Goal: Task Accomplishment & Management: Use online tool/utility

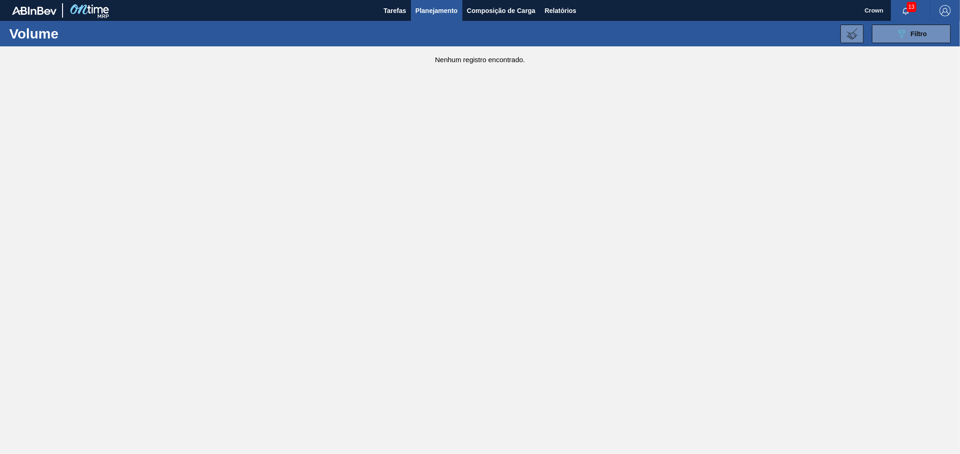
click at [452, 10] on span "Planejamento" at bounding box center [437, 10] width 42 height 11
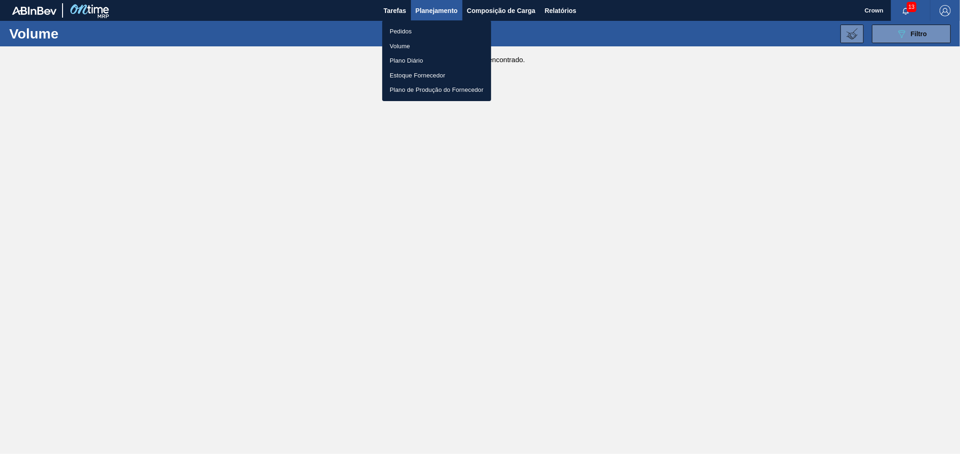
click at [415, 29] on li "Pedidos" at bounding box center [436, 31] width 109 height 15
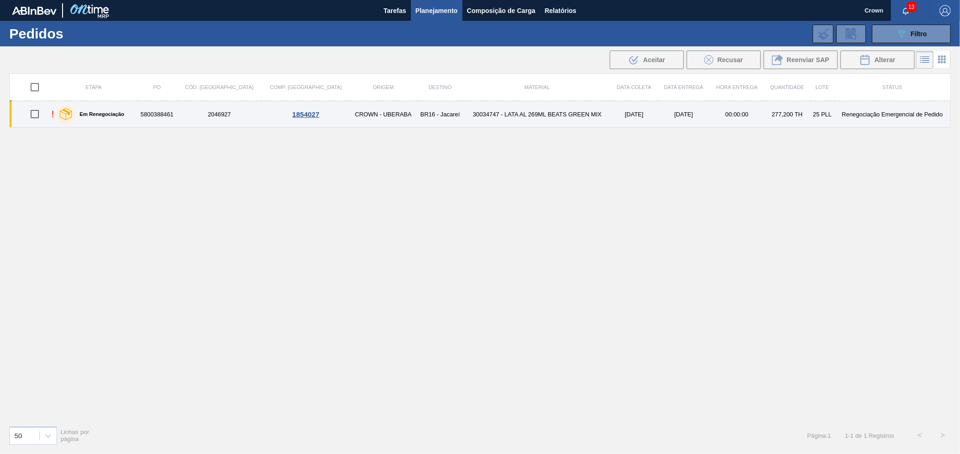
click at [514, 112] on td "30034747 - LATA AL 269ML BEATS GREEN MIX" at bounding box center [537, 114] width 147 height 26
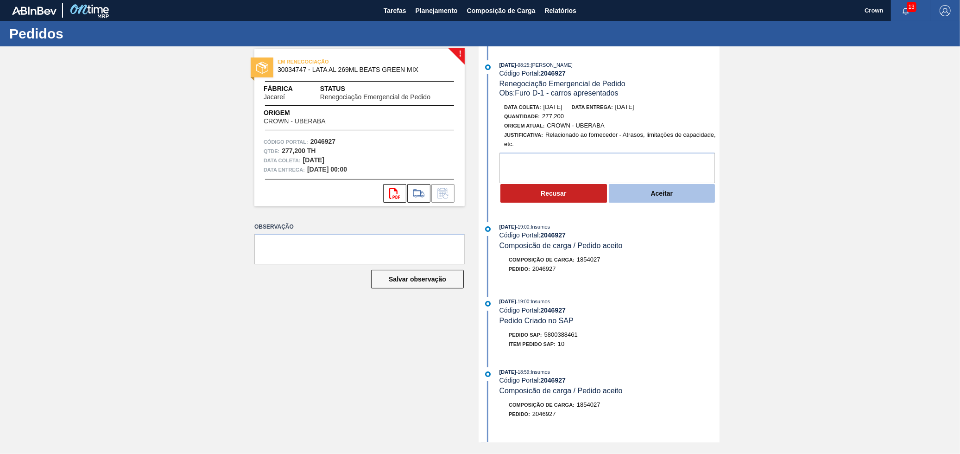
click at [674, 191] on button "Aceitar" at bounding box center [662, 193] width 107 height 19
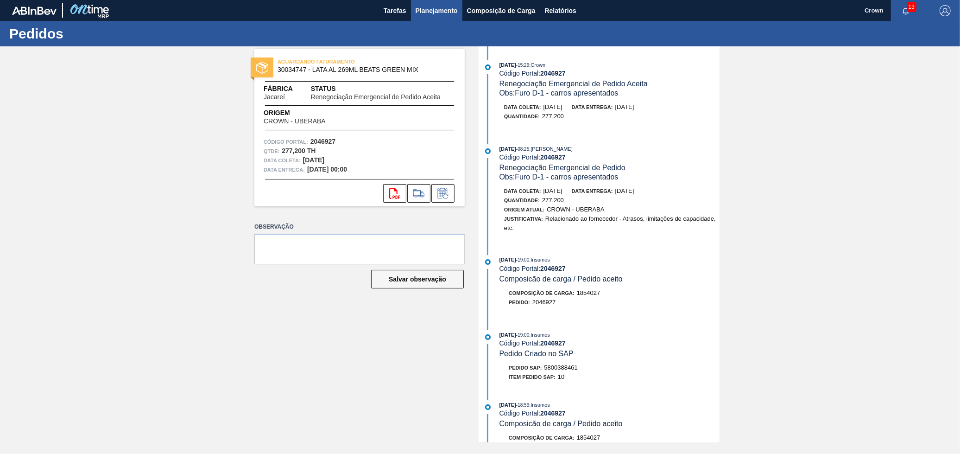
click at [431, 20] on button "Planejamento" at bounding box center [436, 10] width 51 height 21
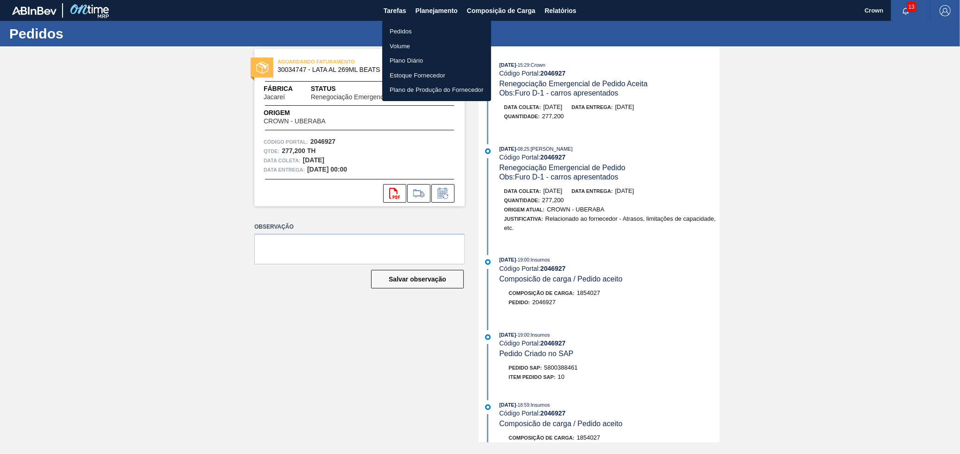
click at [423, 30] on li "Pedidos" at bounding box center [436, 31] width 109 height 15
